Goal: Task Accomplishment & Management: Manage account settings

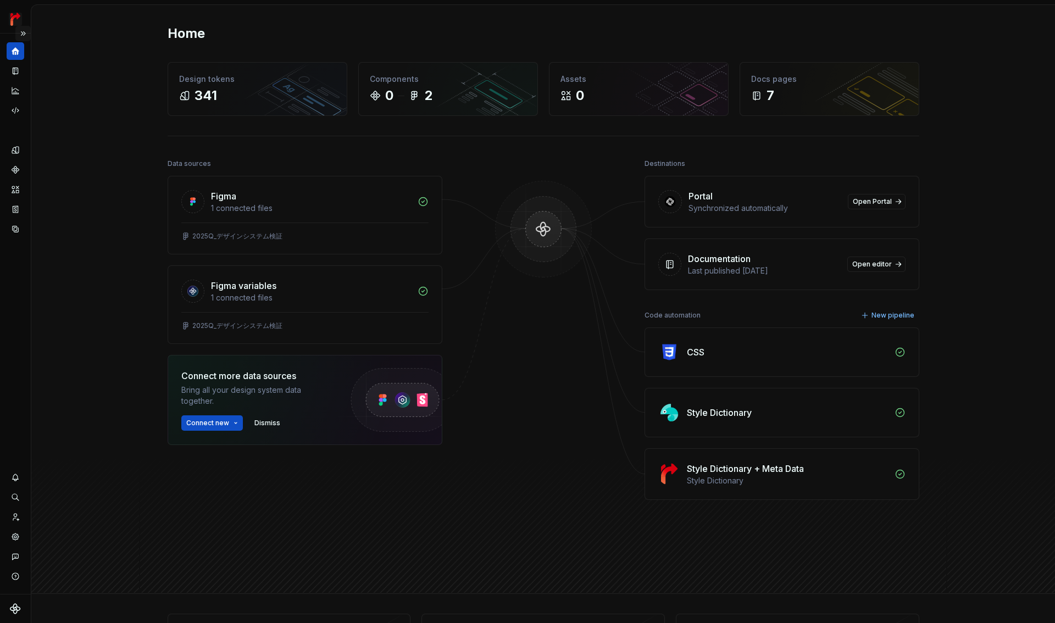
click at [29, 31] on button "Expand sidebar" at bounding box center [22, 33] width 15 height 15
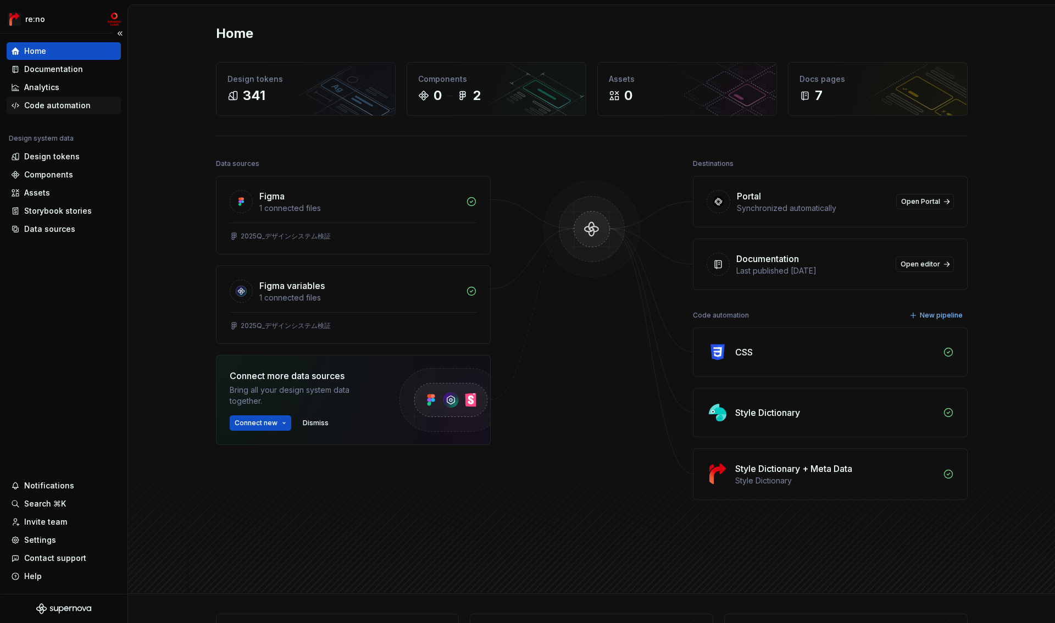
click at [30, 98] on div "Code automation" at bounding box center [64, 106] width 114 height 18
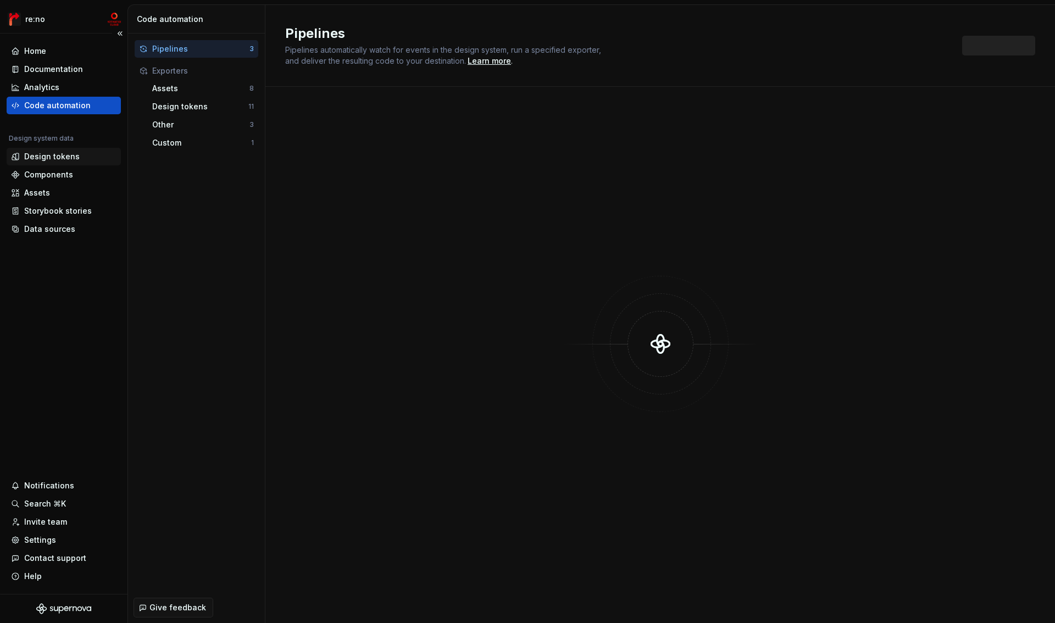
click at [34, 154] on div "Design tokens" at bounding box center [51, 156] width 55 height 11
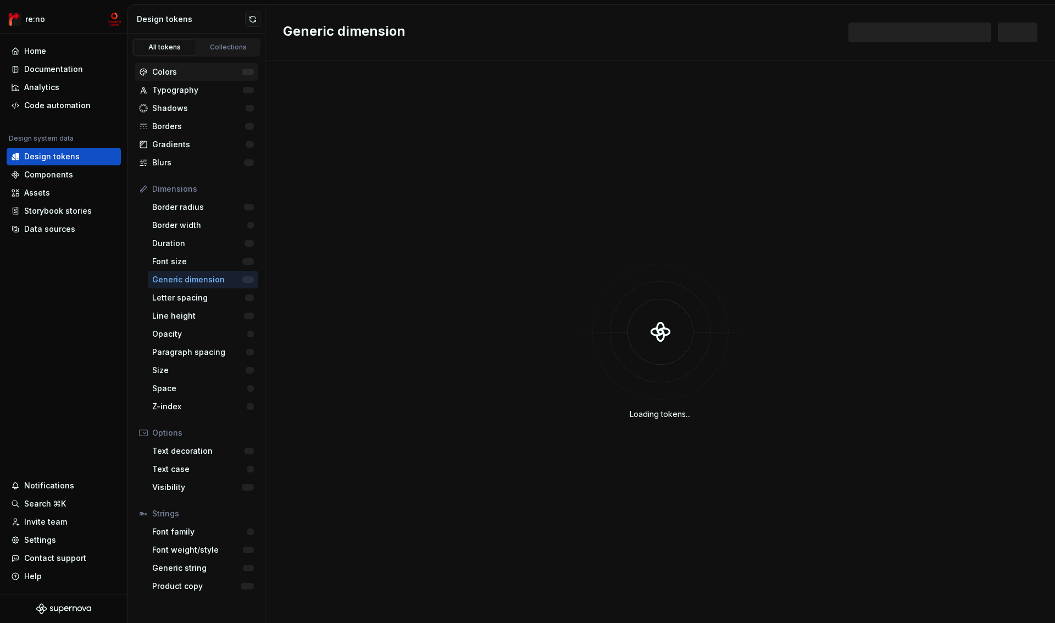
click at [165, 68] on div "Colors" at bounding box center [197, 71] width 90 height 11
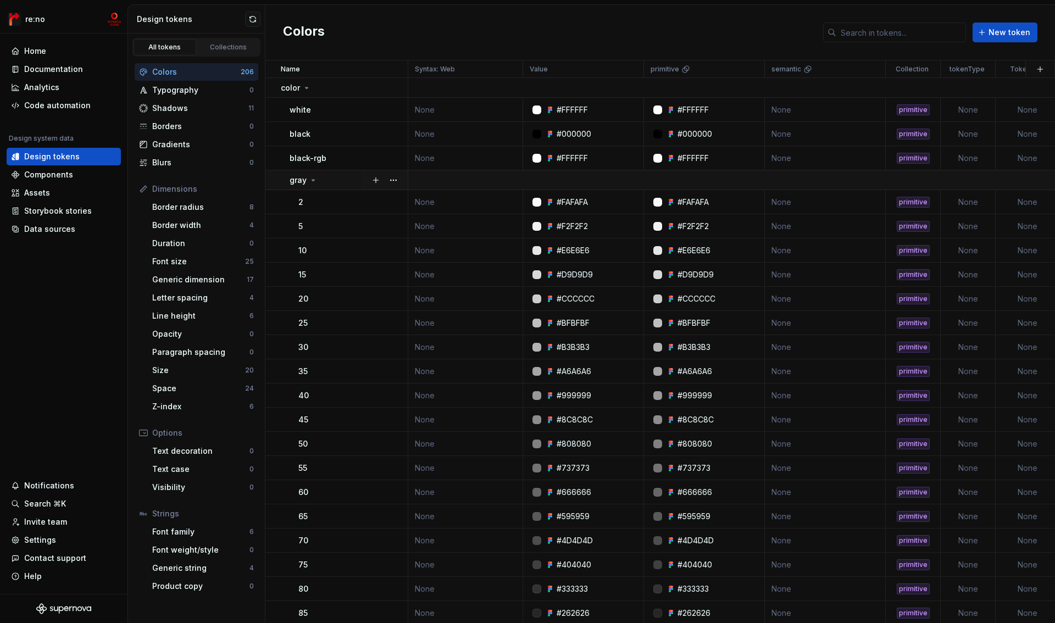
click at [309, 179] on icon at bounding box center [313, 180] width 9 height 9
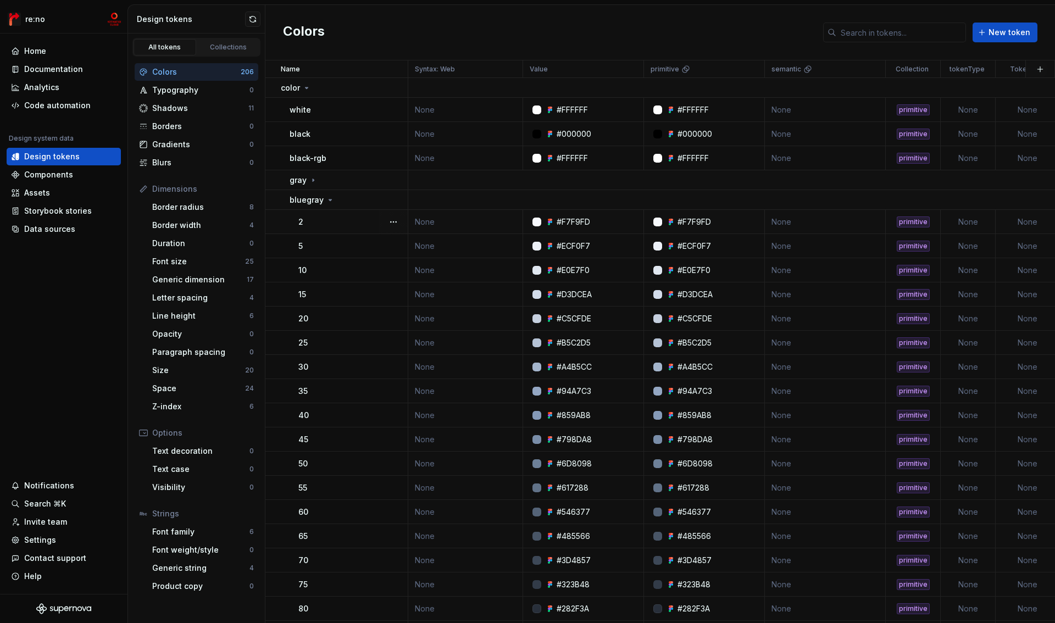
click at [311, 209] on td "bluegray" at bounding box center [336, 200] width 143 height 20
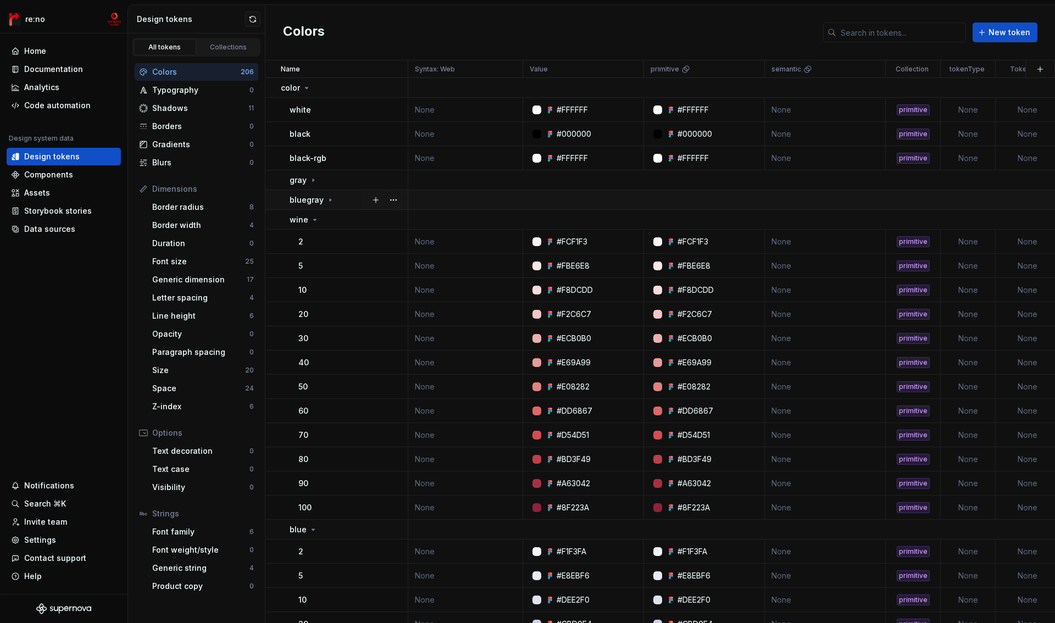
click at [308, 203] on p "bluegray" at bounding box center [306, 199] width 34 height 11
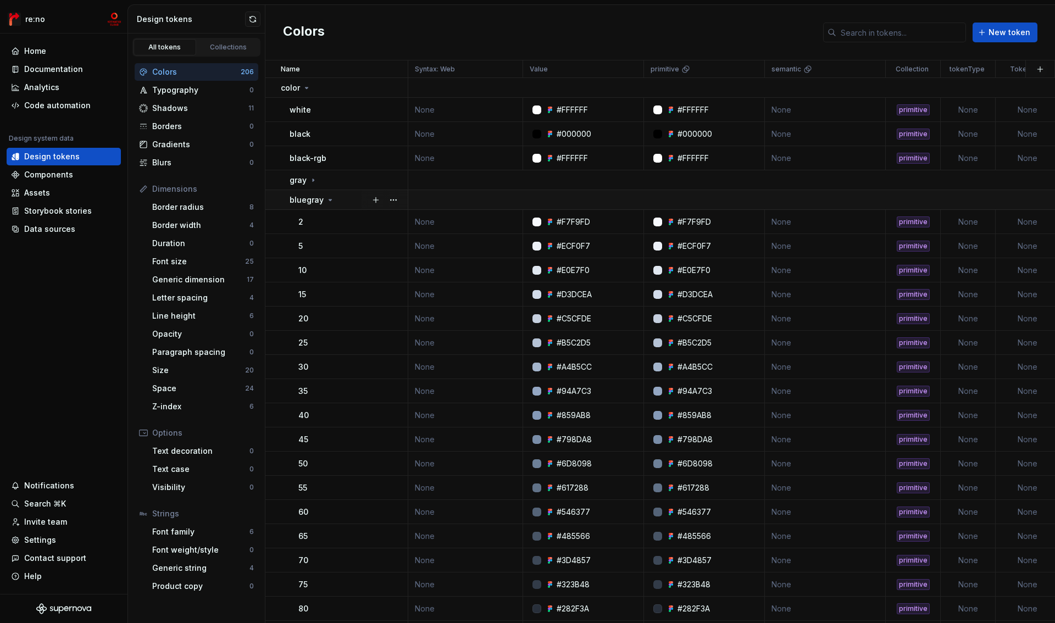
click at [307, 205] on td "bluegray" at bounding box center [336, 200] width 143 height 20
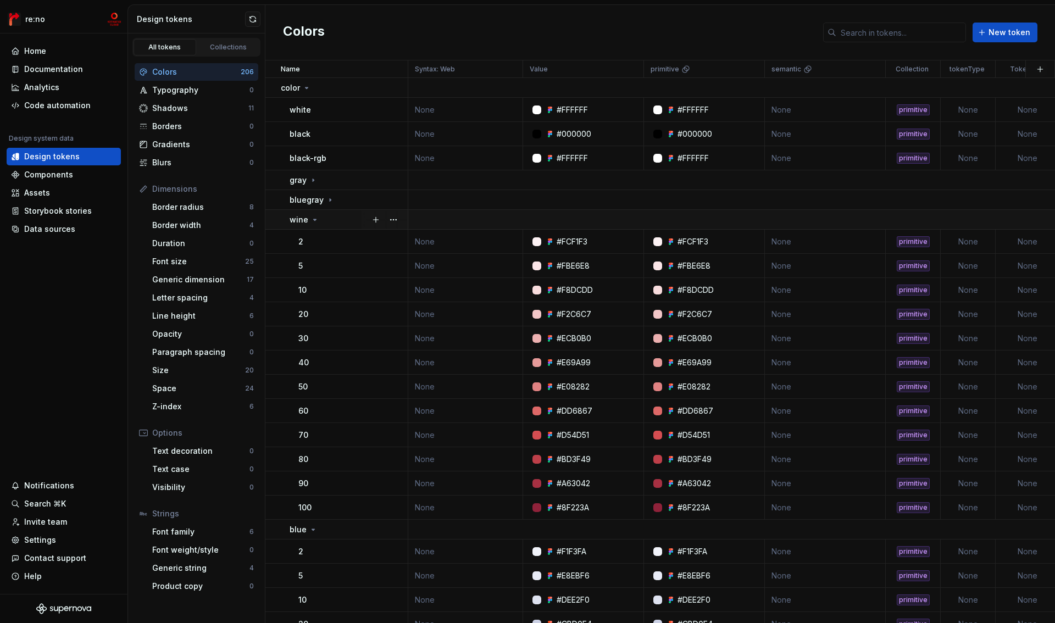
click at [307, 220] on div "wine" at bounding box center [304, 219] width 30 height 11
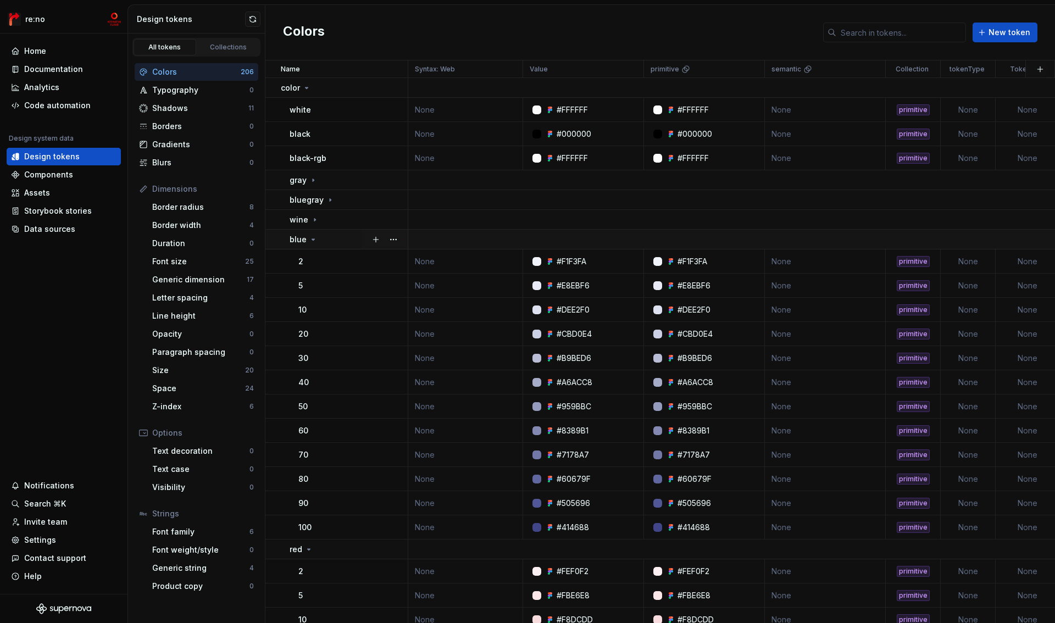
click at [305, 241] on div "blue" at bounding box center [303, 239] width 28 height 11
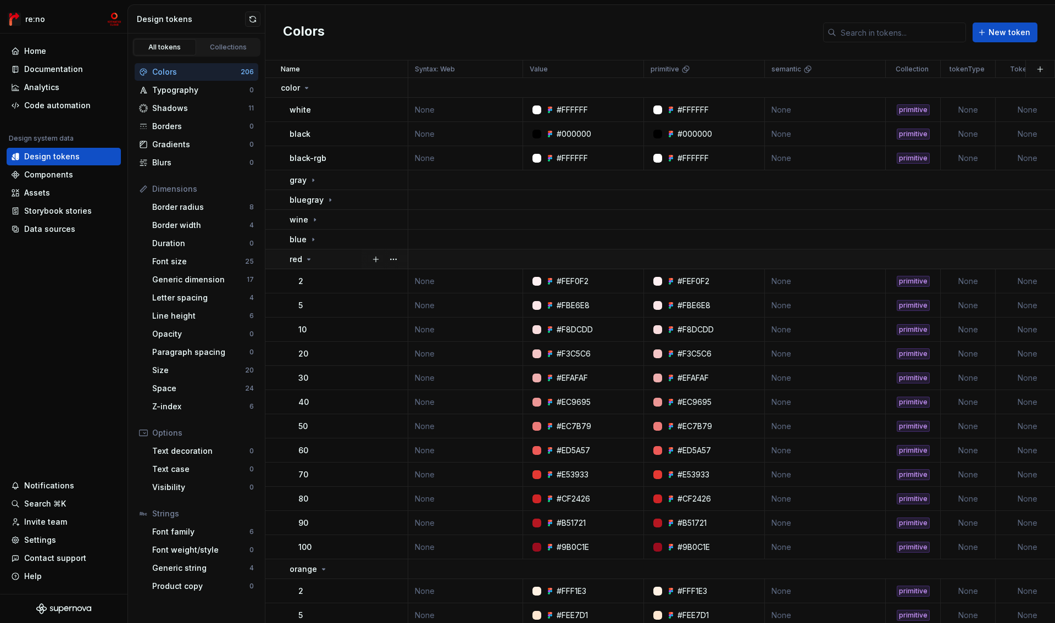
click at [302, 264] on div "red" at bounding box center [301, 259] width 24 height 11
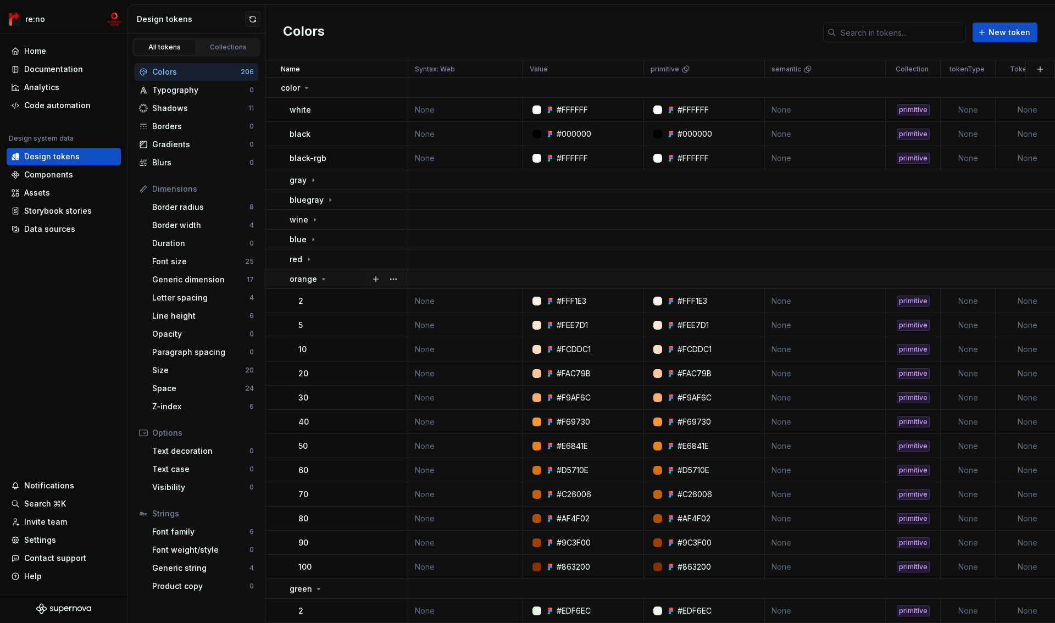
click at [300, 282] on p "orange" at bounding box center [302, 279] width 27 height 11
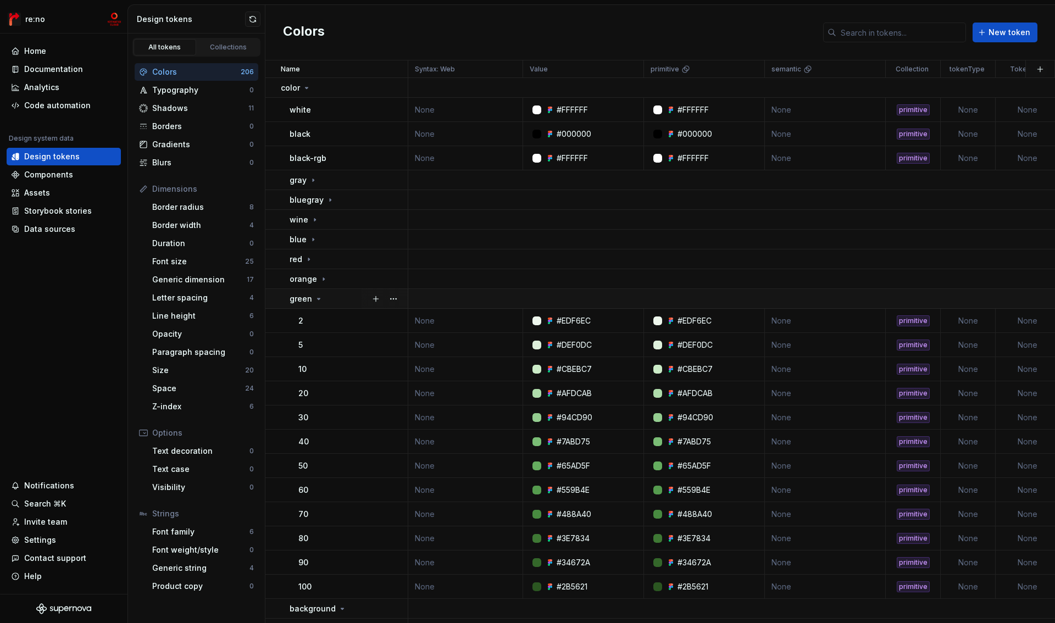
click at [304, 297] on p "green" at bounding box center [300, 298] width 23 height 11
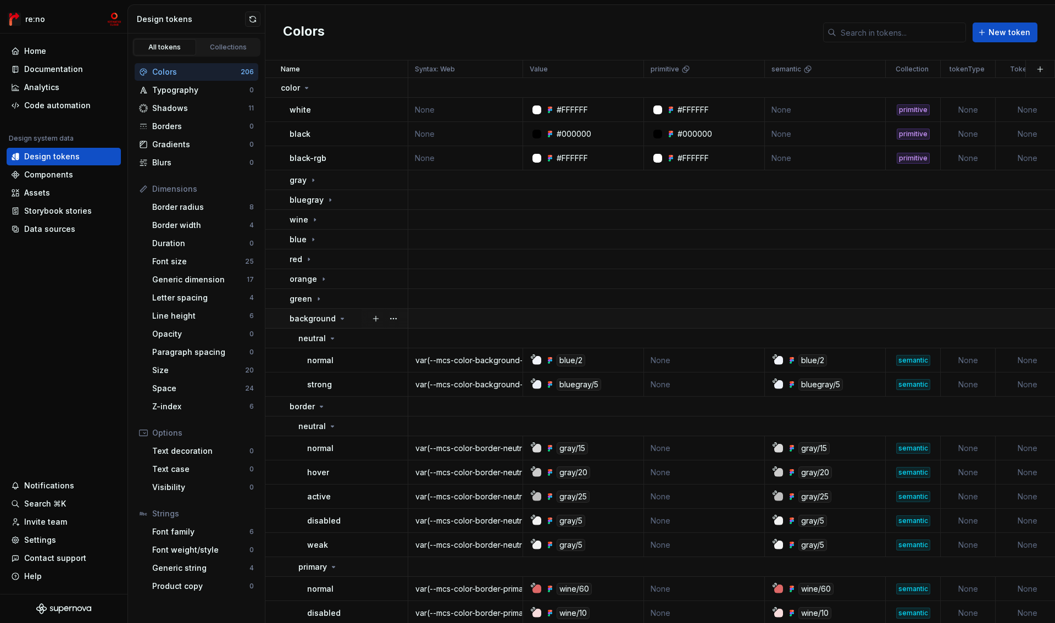
click at [303, 314] on p "background" at bounding box center [312, 318] width 46 height 11
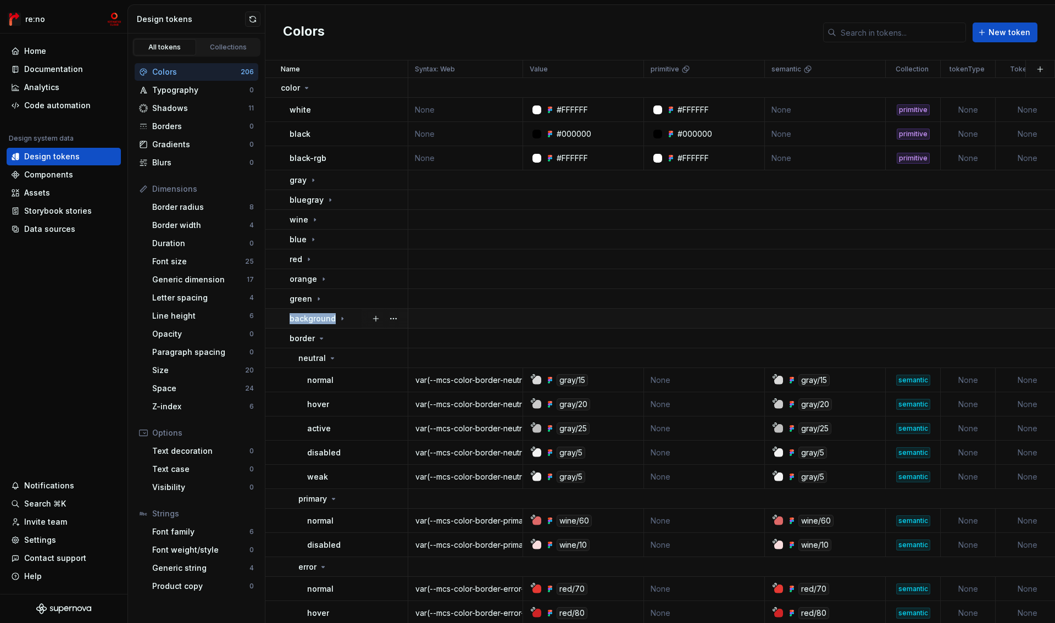
click at [303, 314] on p "background" at bounding box center [312, 318] width 46 height 11
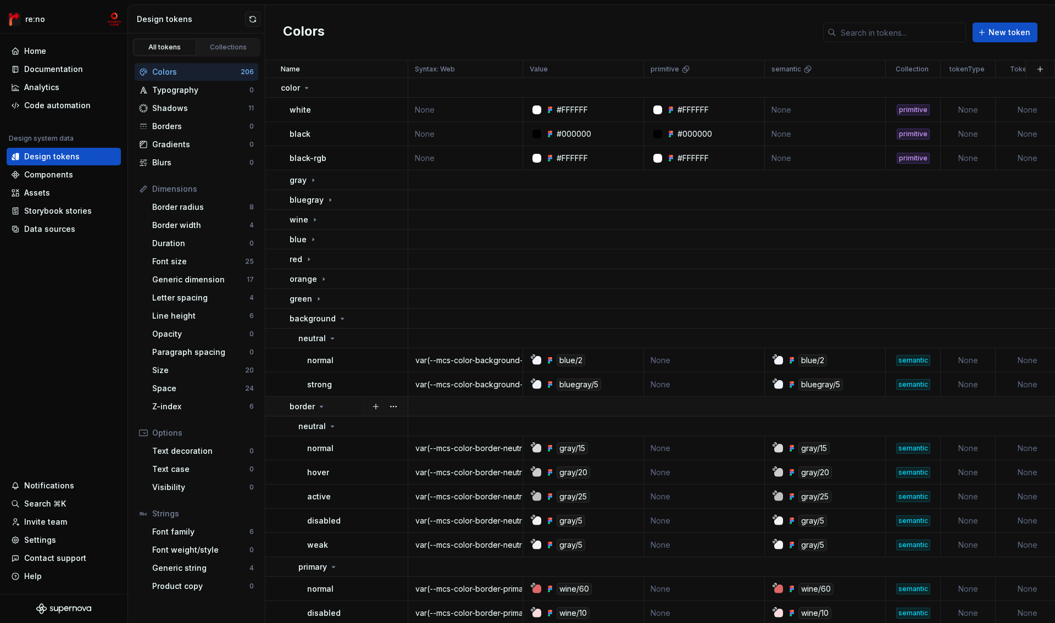
click at [300, 399] on td "border" at bounding box center [336, 407] width 143 height 20
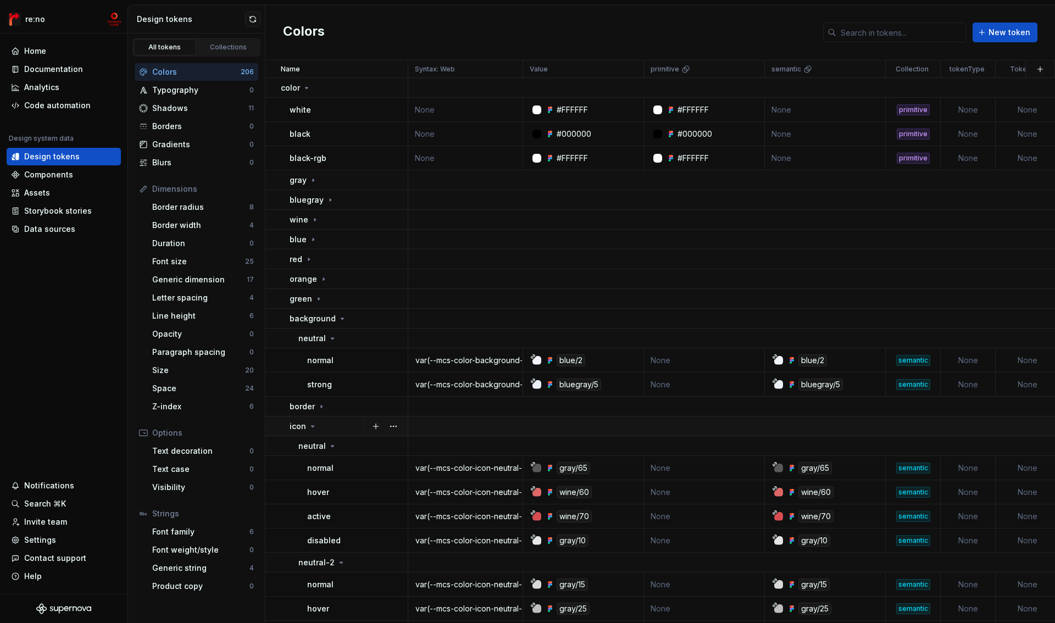
click at [300, 426] on p "icon" at bounding box center [297, 426] width 16 height 11
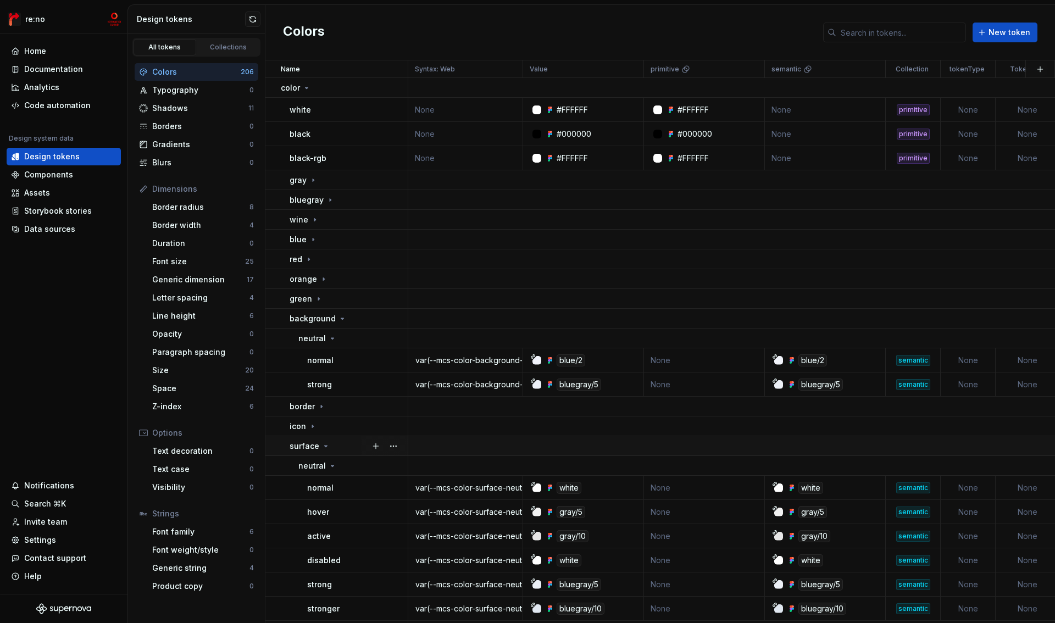
click at [300, 448] on p "surface" at bounding box center [304, 446] width 30 height 11
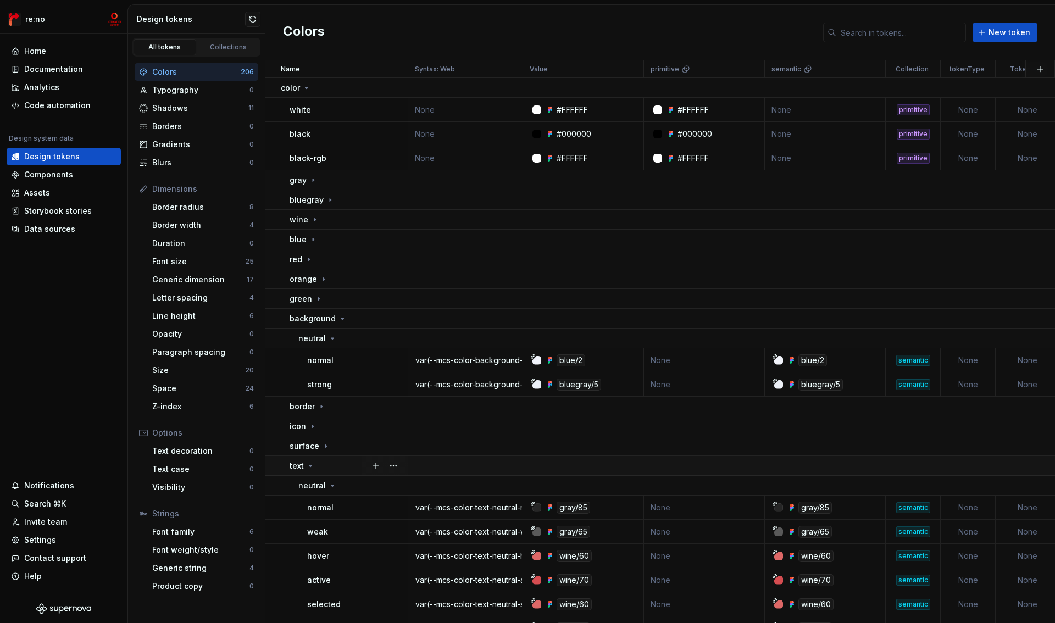
click at [299, 466] on p "text" at bounding box center [296, 465] width 14 height 11
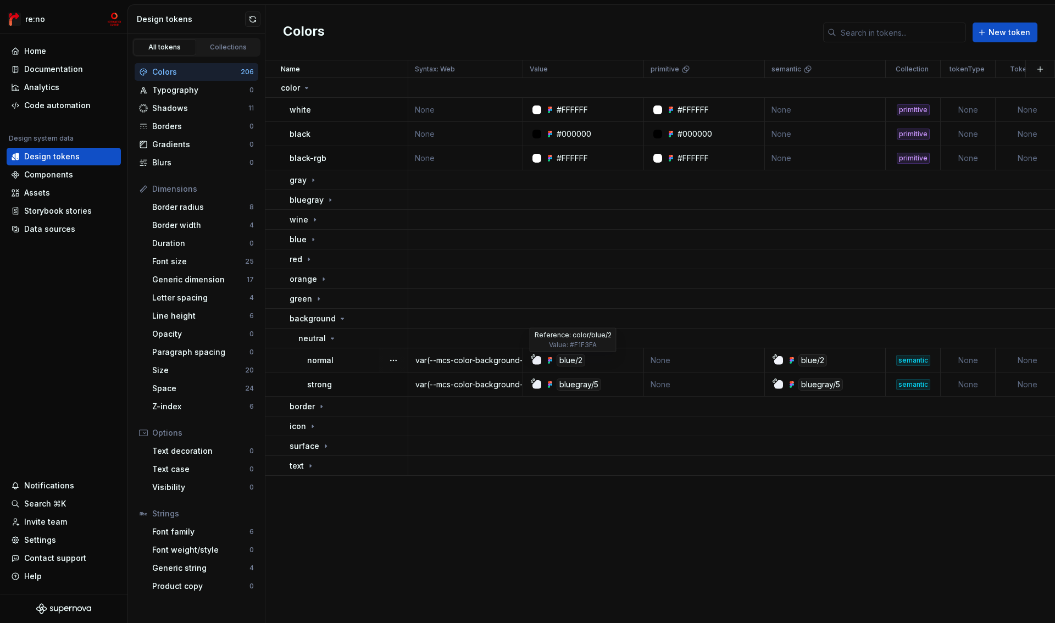
click at [575, 359] on div "blue/2" at bounding box center [570, 360] width 29 height 12
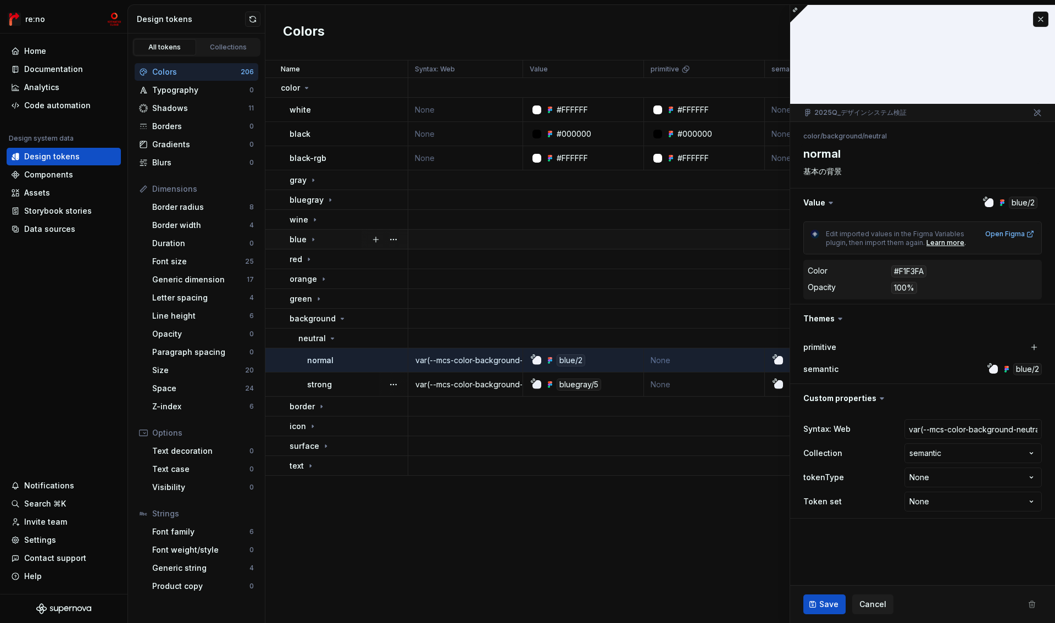
click at [304, 241] on p "blue" at bounding box center [297, 239] width 17 height 11
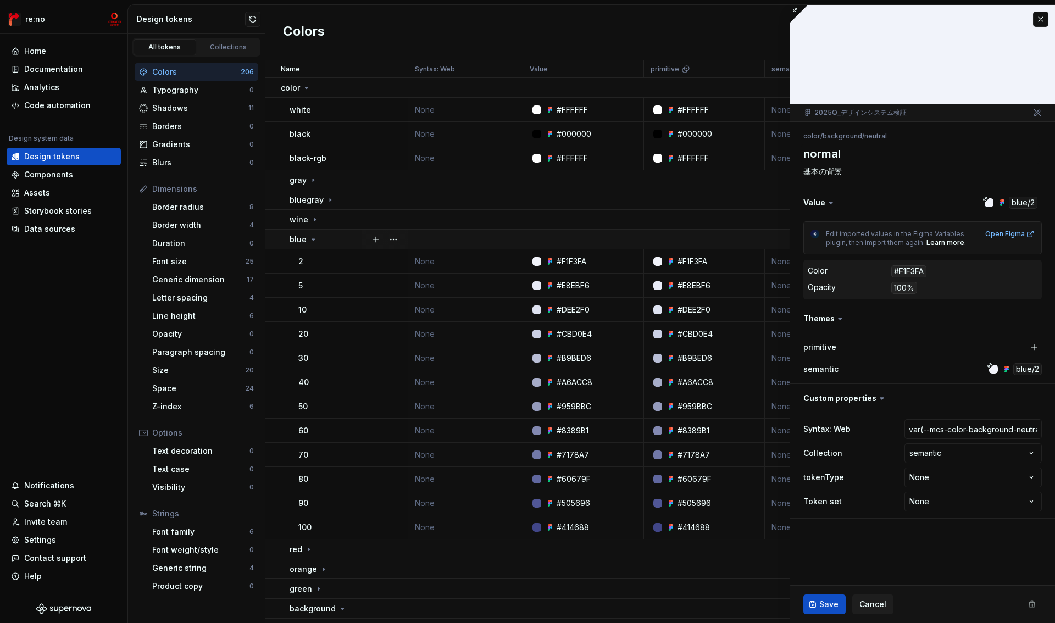
click at [304, 241] on p "blue" at bounding box center [297, 239] width 17 height 11
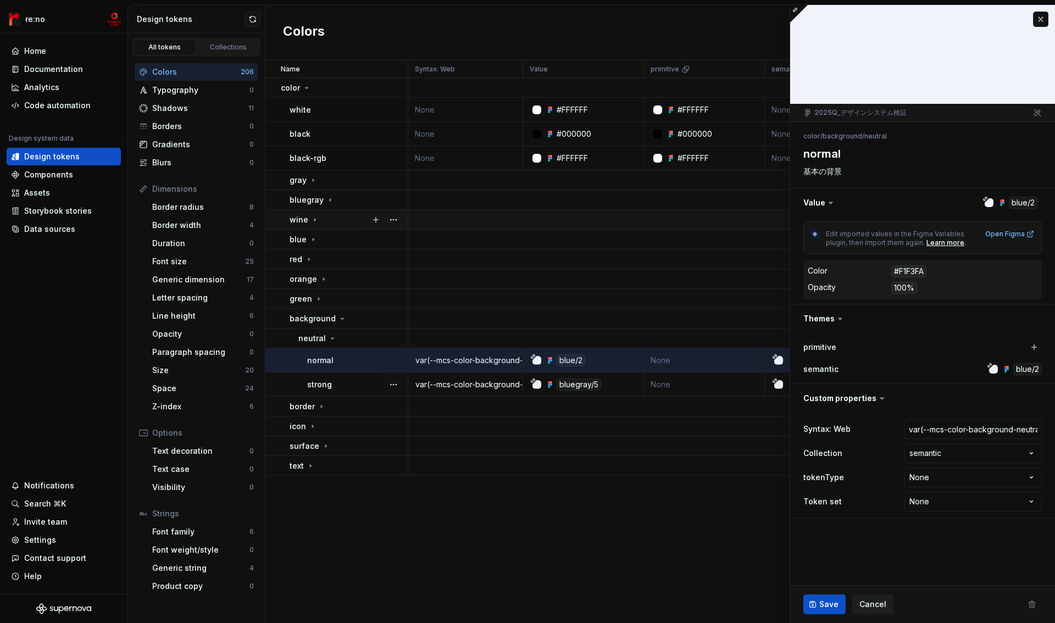
click at [304, 221] on p "wine" at bounding box center [298, 219] width 19 height 11
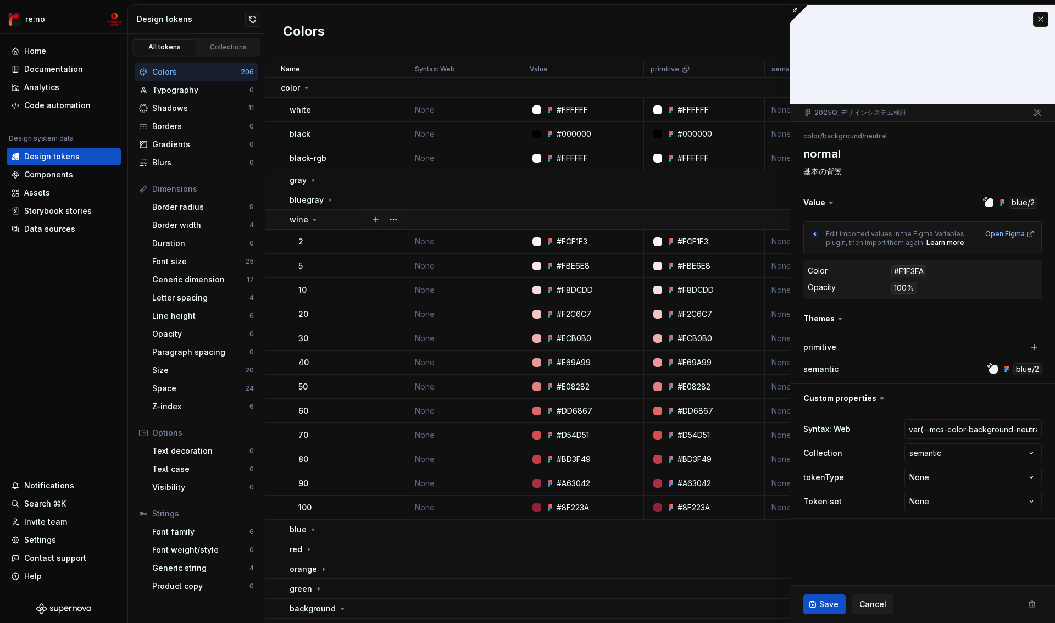
click at [304, 221] on p "wine" at bounding box center [298, 219] width 19 height 11
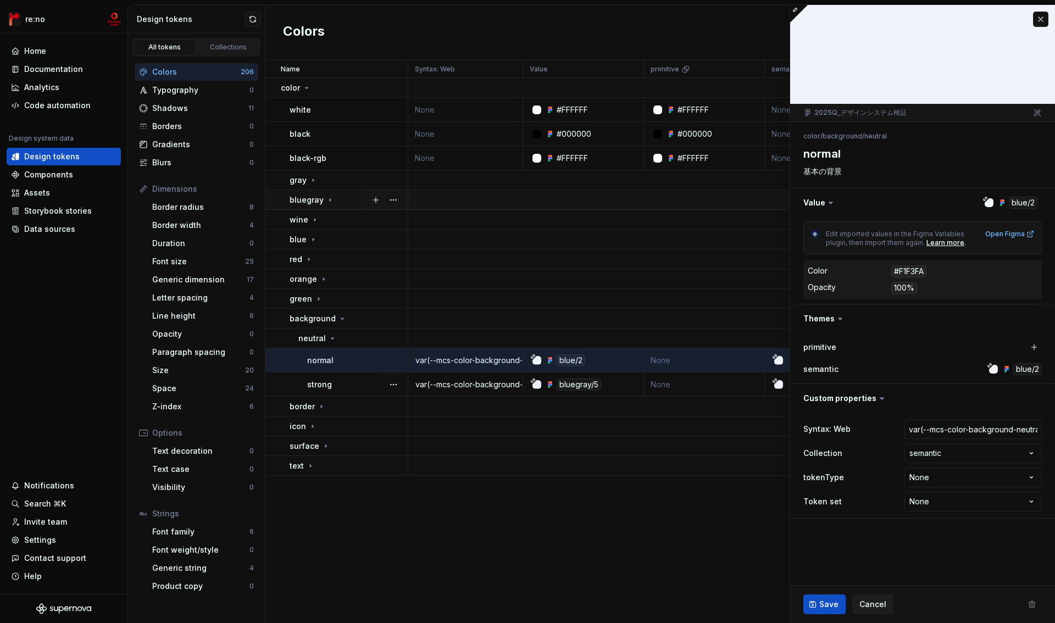
click at [305, 200] on p "bluegray" at bounding box center [306, 199] width 34 height 11
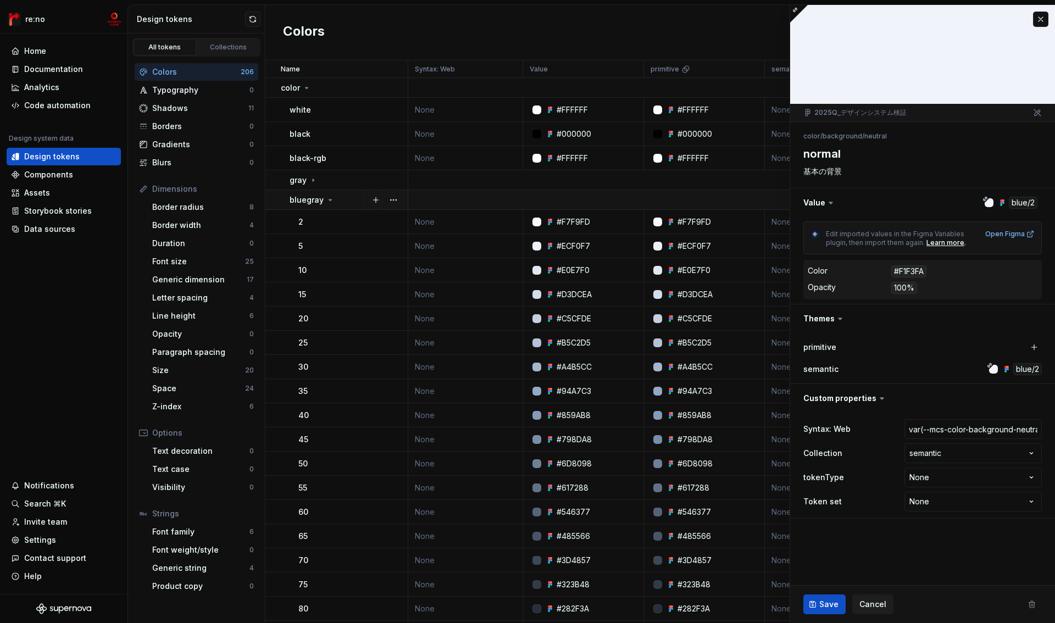
click at [305, 200] on p "bluegray" at bounding box center [306, 199] width 34 height 11
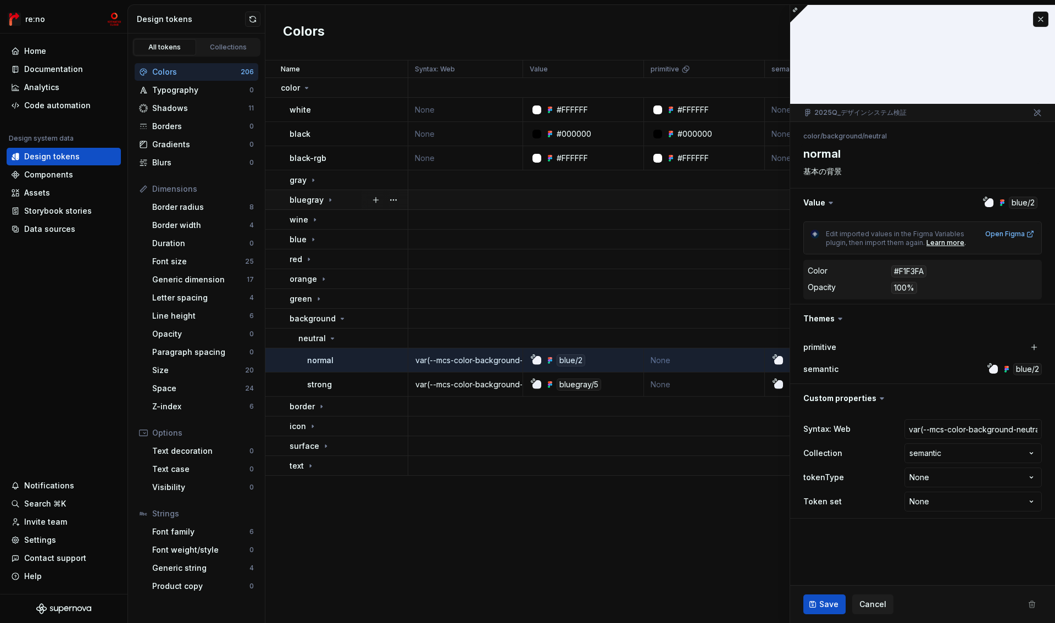
click at [305, 200] on p "bluegray" at bounding box center [306, 199] width 34 height 11
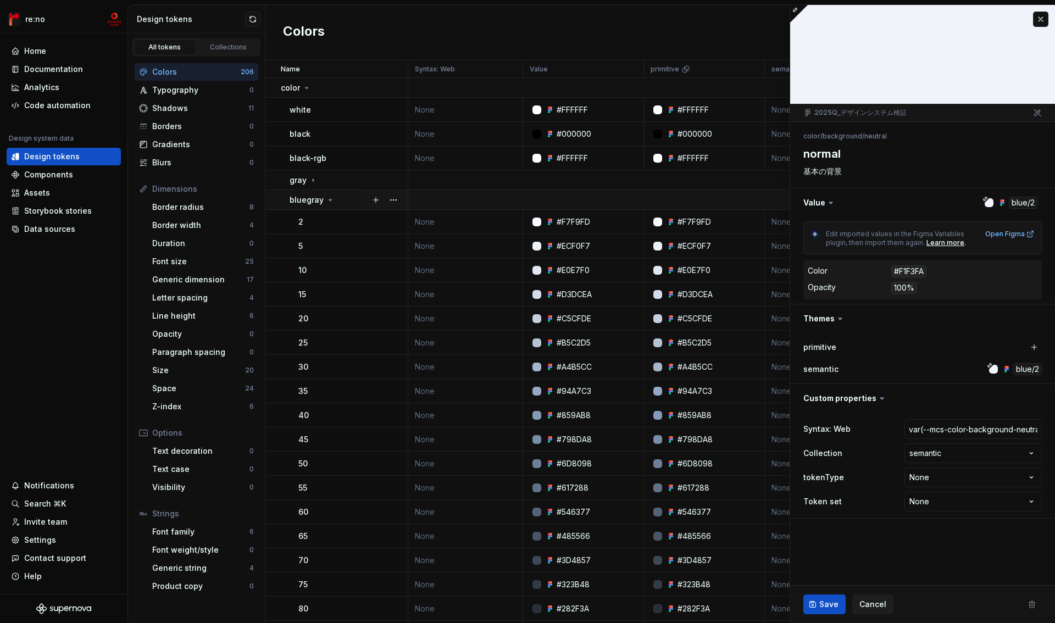
click at [305, 200] on p "bluegray" at bounding box center [306, 199] width 34 height 11
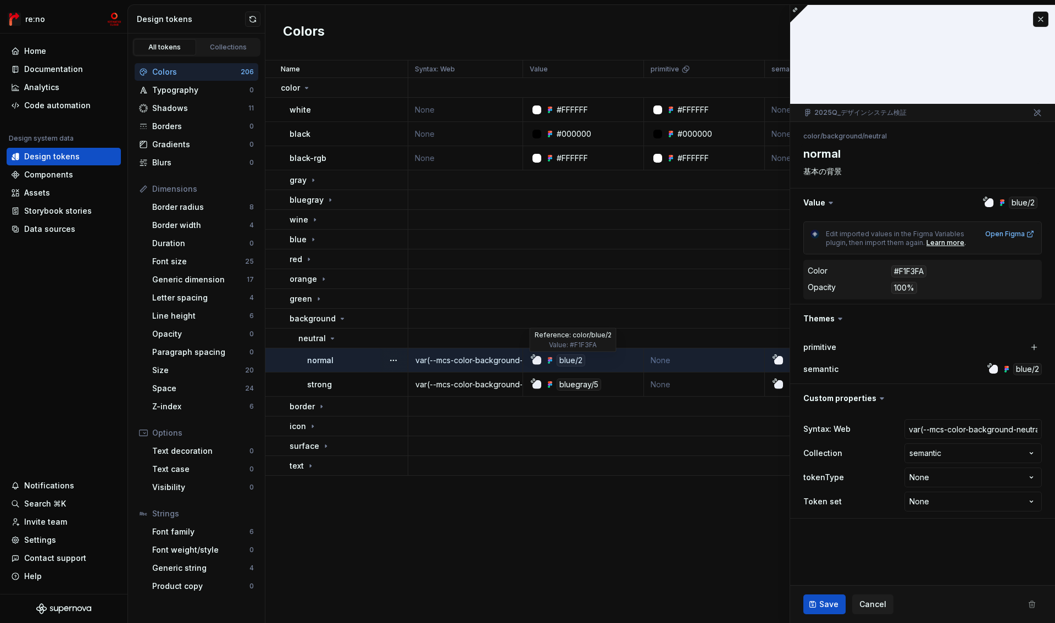
click at [571, 363] on div "blue/2" at bounding box center [570, 360] width 29 height 12
click at [1021, 200] on button "button" at bounding box center [922, 202] width 265 height 29
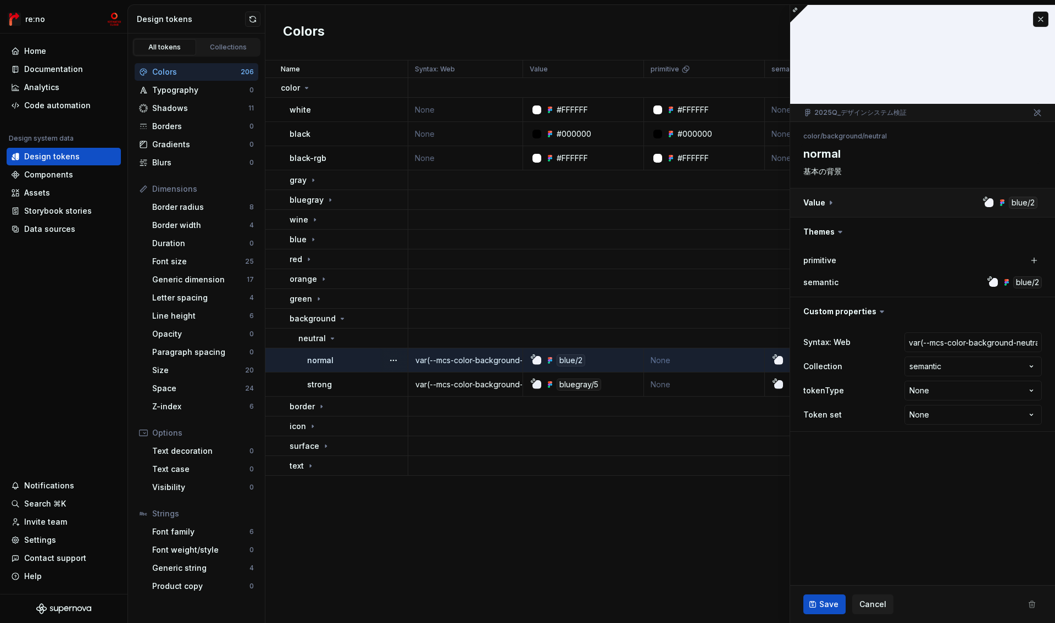
click at [1020, 200] on button "button" at bounding box center [922, 202] width 265 height 29
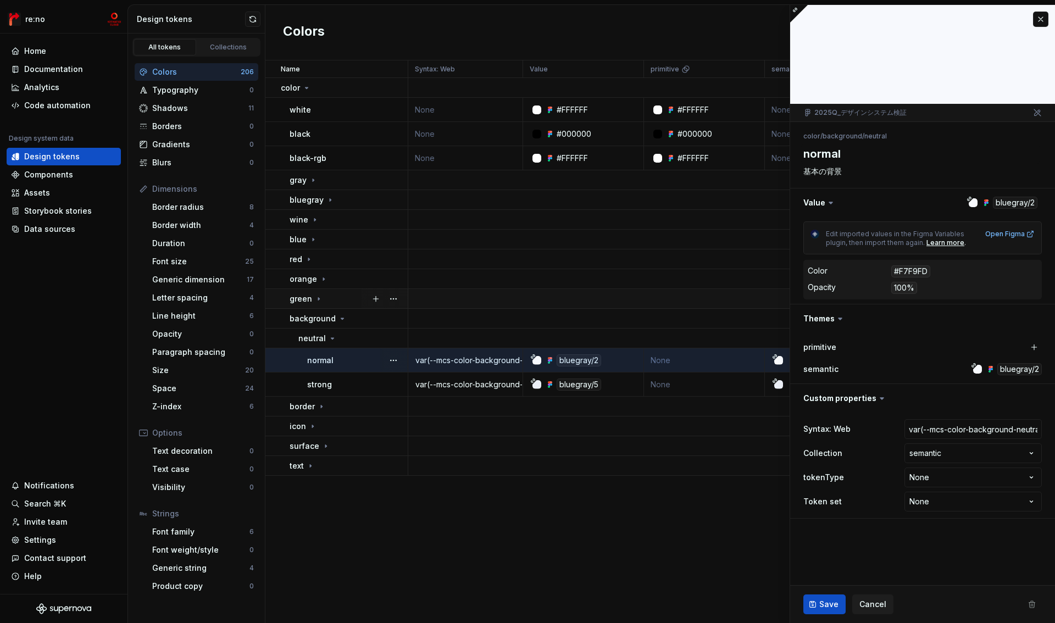
type textarea "*"
click at [1038, 20] on button "button" at bounding box center [1040, 19] width 15 height 15
